Goal: Information Seeking & Learning: Learn about a topic

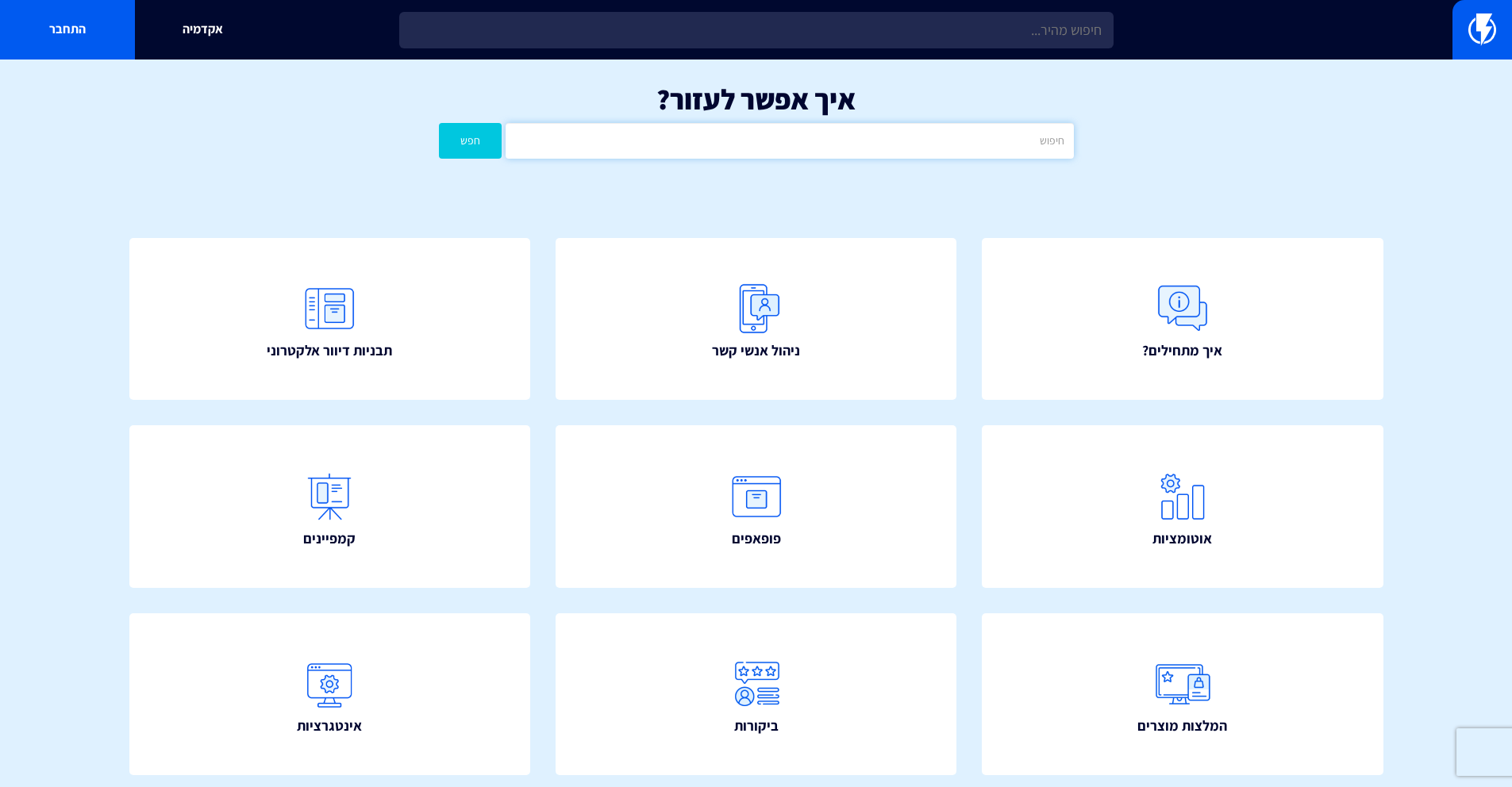
click at [919, 146] on input "text" at bounding box center [789, 140] width 568 height 35
type input "דינאמי"
click at [439, 123] on button "חפש" at bounding box center [470, 140] width 64 height 35
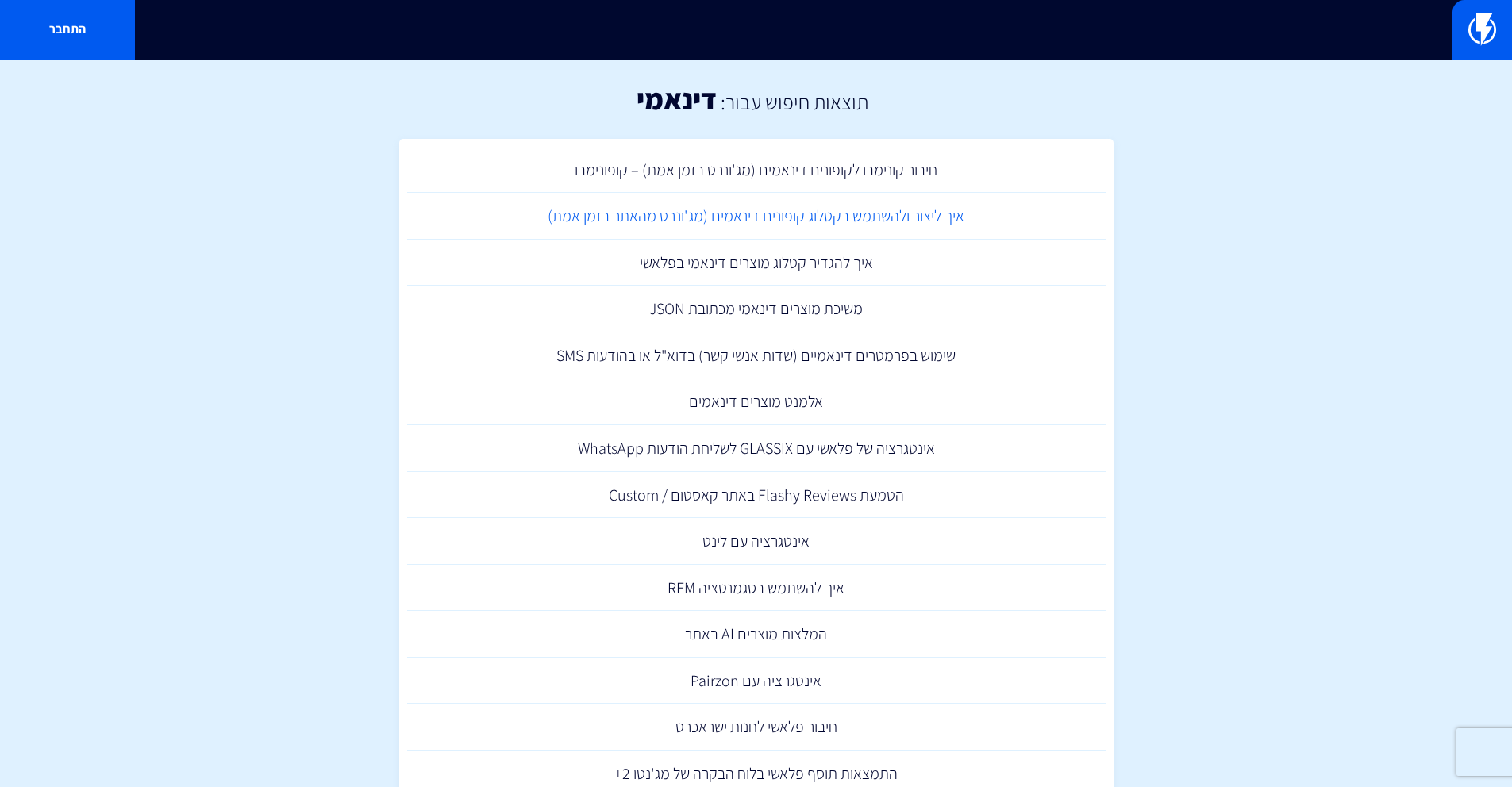
click at [793, 209] on link "איך ליצור ולהשתמש בקטלוג קופונים דינאמים (מג'ונרט מהאתר בזמן אמת)" at bounding box center [756, 216] width 699 height 46
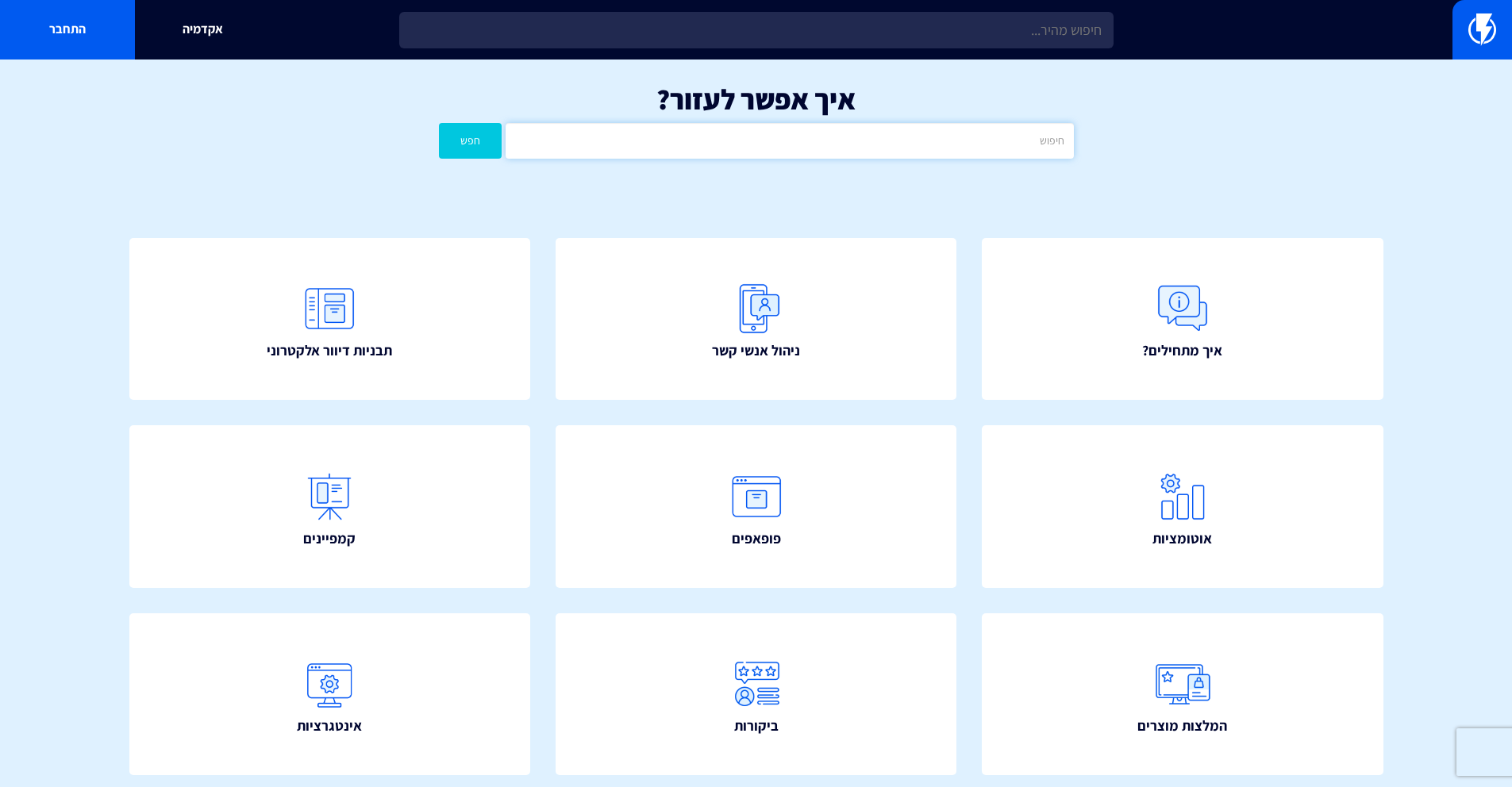
click at [1033, 146] on input "text" at bounding box center [789, 140] width 568 height 35
type input "h"
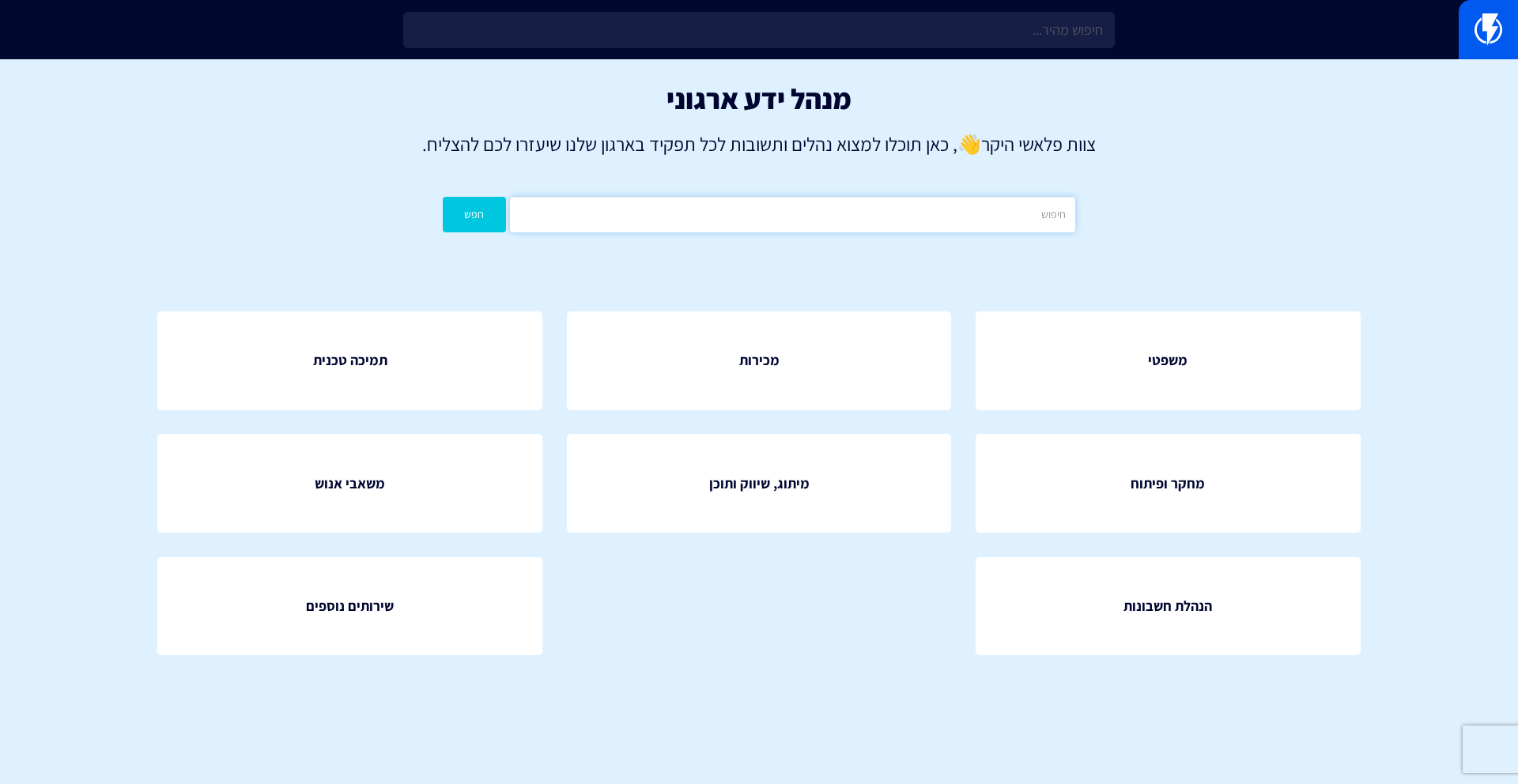
click at [832, 220] on input "text" at bounding box center [792, 214] width 565 height 35
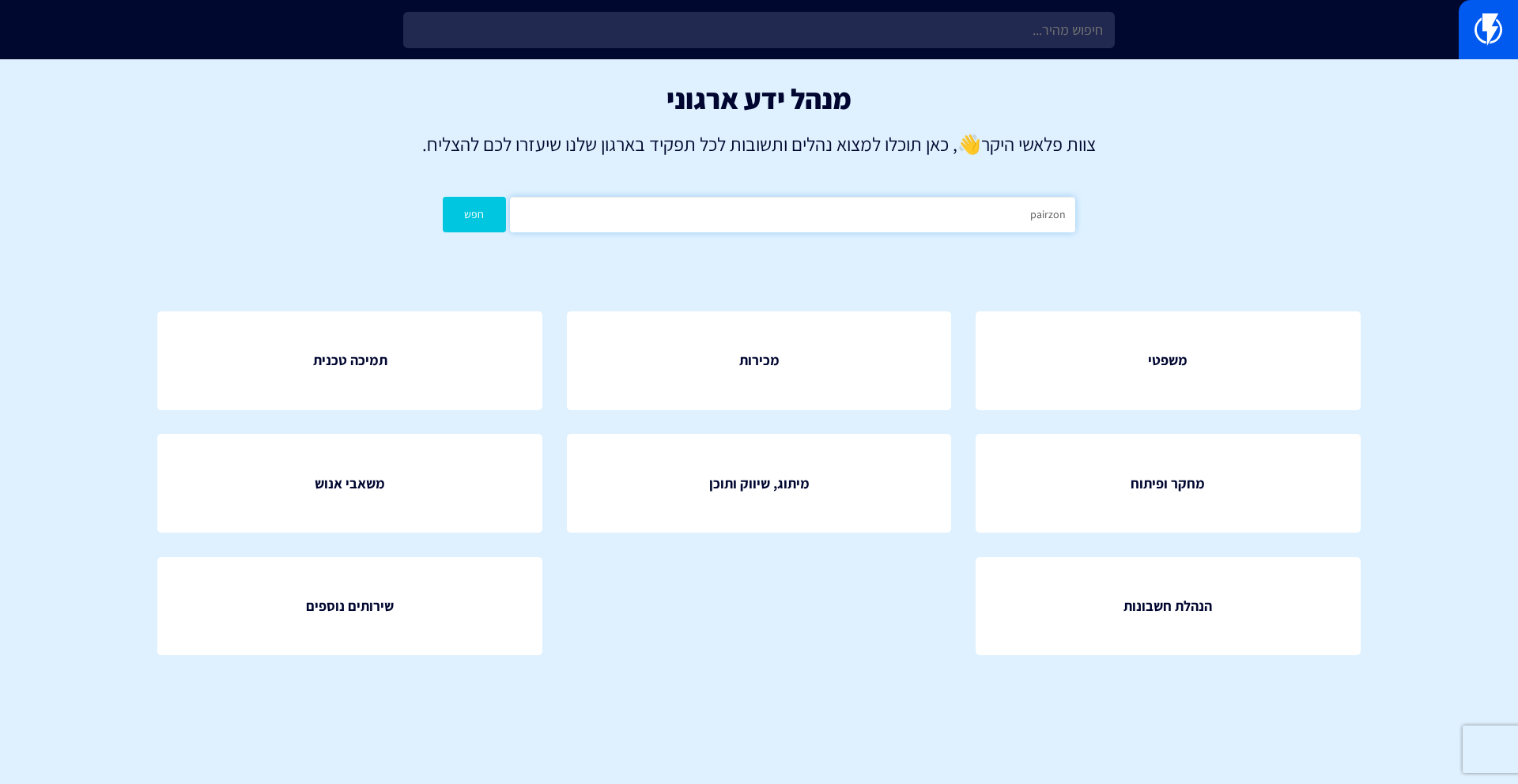
type input "pairzon"
click at [443, 196] on button "חפש" at bounding box center [475, 214] width 64 height 35
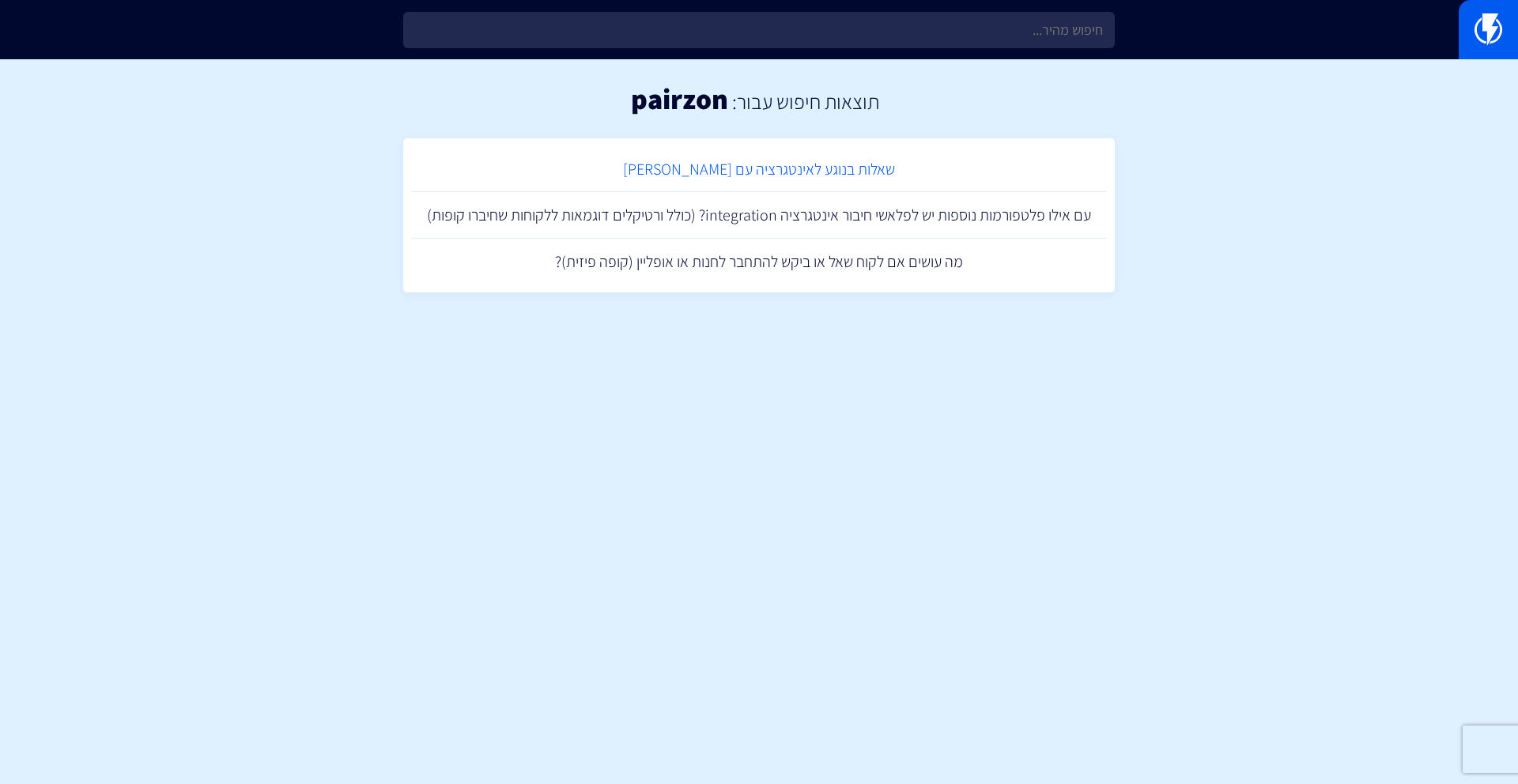
click at [837, 171] on link "שאלות בנוגע לאינטגרציה עם [PERSON_NAME]" at bounding box center [759, 169] width 696 height 46
